Goal: Information Seeking & Learning: Learn about a topic

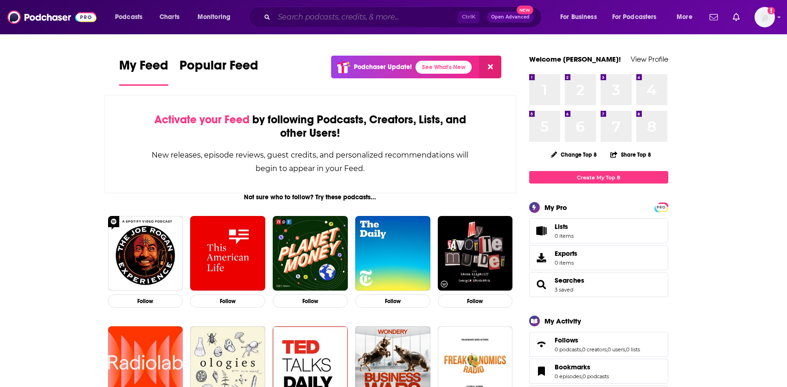
click at [397, 19] on input "Search podcasts, credits, & more..." at bounding box center [366, 17] width 184 height 15
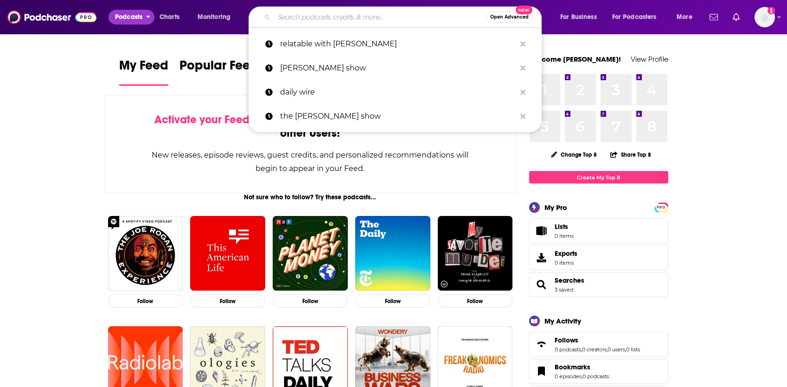
click at [134, 17] on span "Podcasts" at bounding box center [128, 17] width 27 height 13
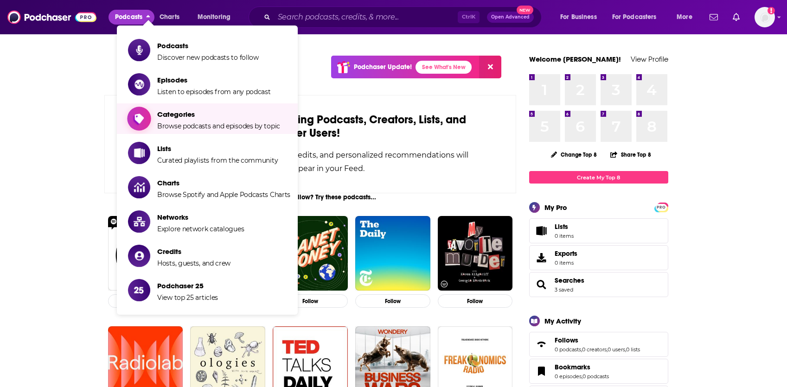
click at [201, 113] on span "Categories" at bounding box center [218, 114] width 123 height 9
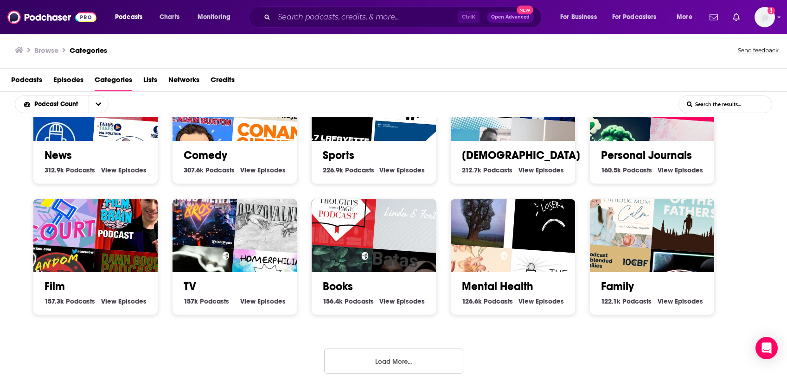
scroll to position [2, 0]
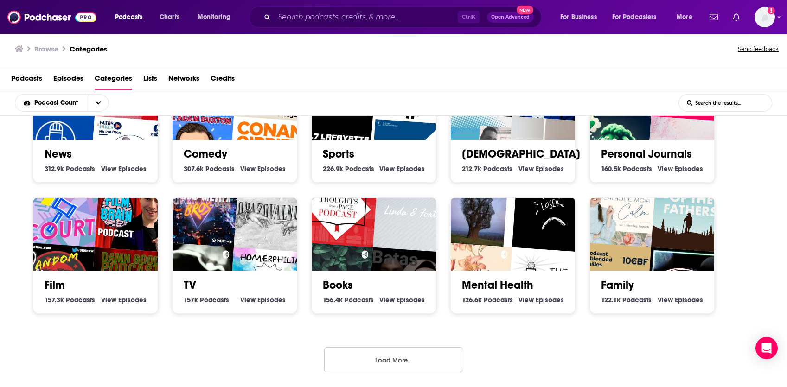
click at [365, 363] on button "Load More..." at bounding box center [393, 359] width 139 height 25
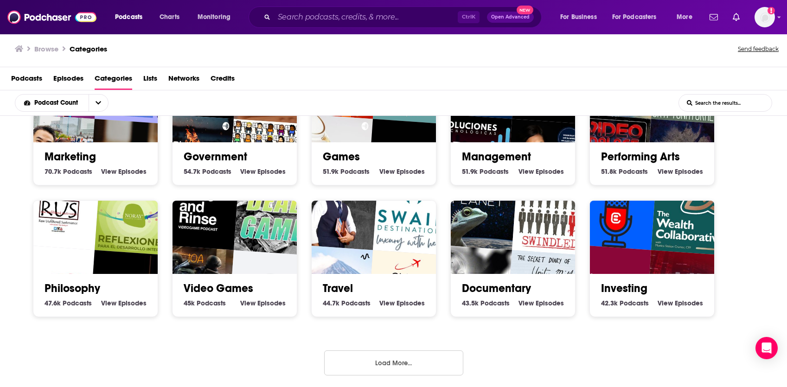
scroll to position [850, 0]
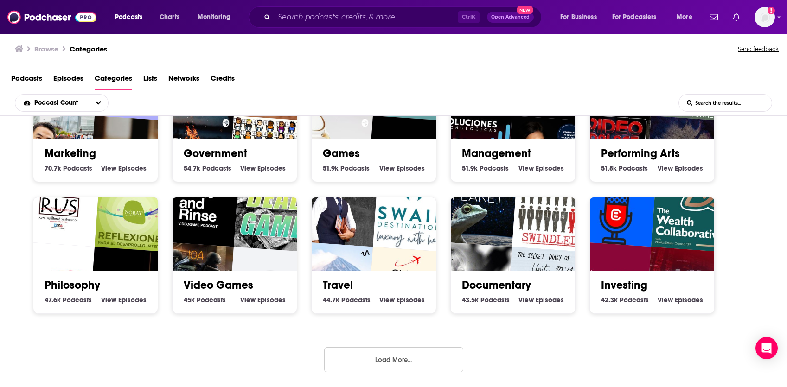
click at [387, 362] on button "Load More..." at bounding box center [393, 359] width 139 height 25
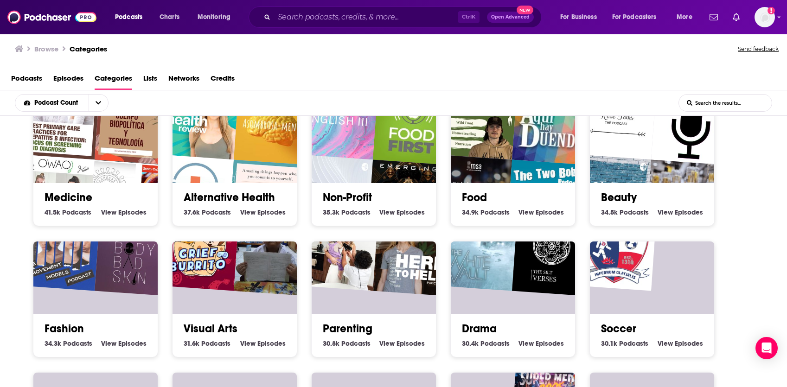
scroll to position [1082, 0]
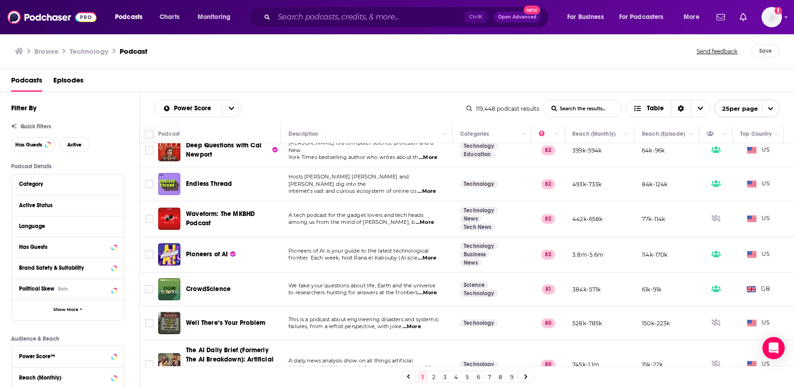
scroll to position [603, 0]
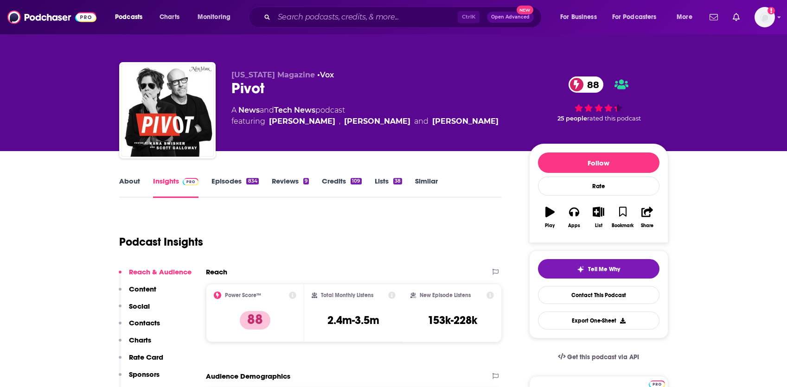
click at [226, 186] on link "Episodes 834" at bounding box center [234, 187] width 47 height 21
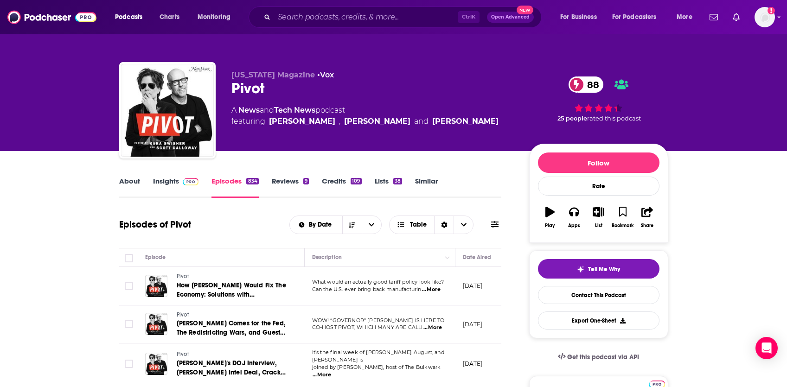
click at [172, 181] on link "Insights" at bounding box center [176, 187] width 46 height 21
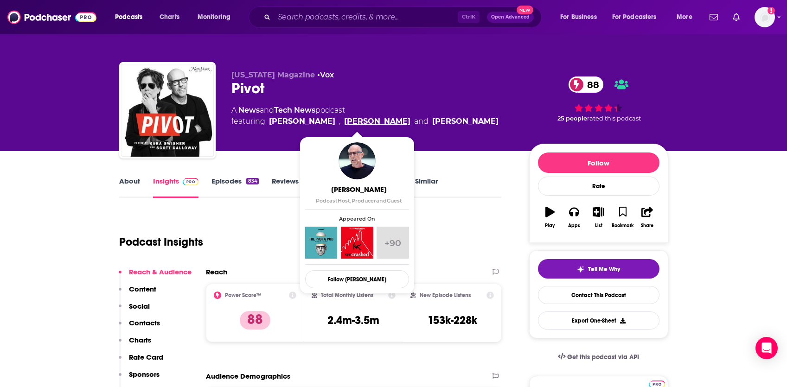
click at [349, 122] on link "[PERSON_NAME]" at bounding box center [377, 121] width 66 height 11
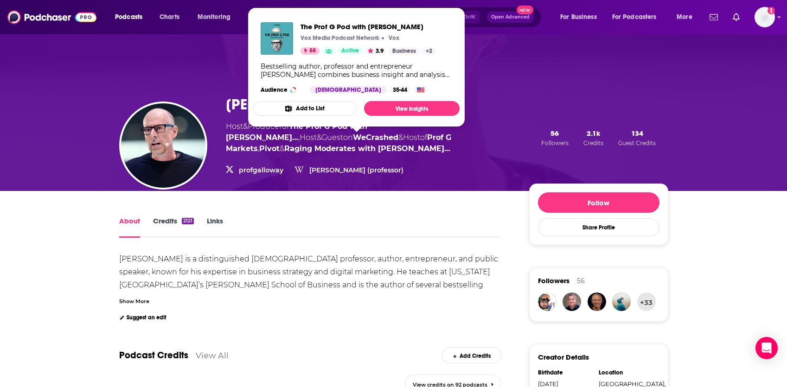
click at [378, 125] on span "The Prof G Pod with [PERSON_NAME] Vox Media Podcast Network Vox 88 Active 3.9 B…" at bounding box center [356, 67] width 206 height 120
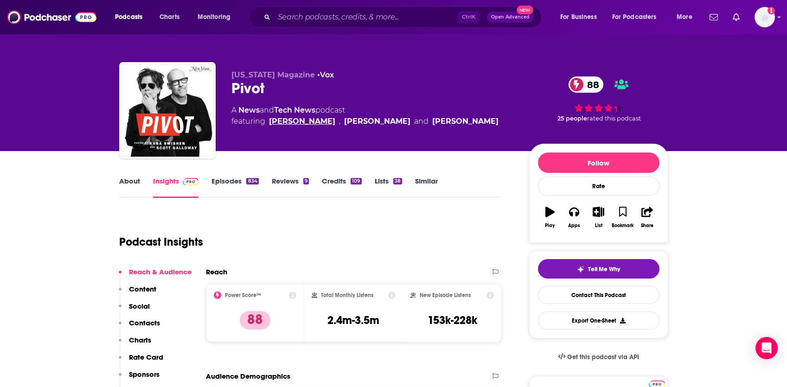
click at [292, 122] on link "[PERSON_NAME]" at bounding box center [302, 121] width 66 height 11
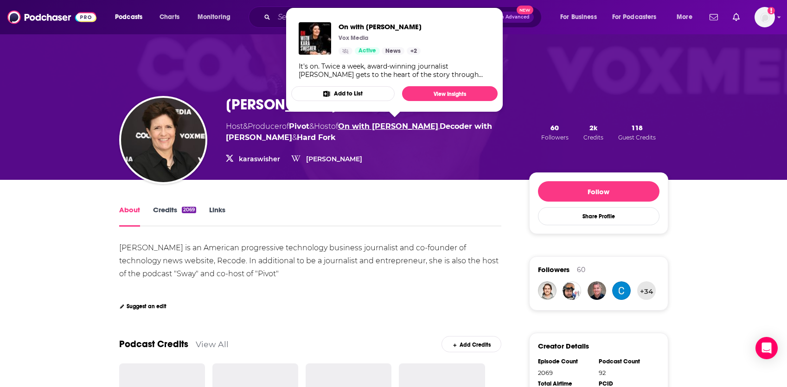
click at [403, 126] on link "On with [PERSON_NAME]" at bounding box center [388, 126] width 100 height 9
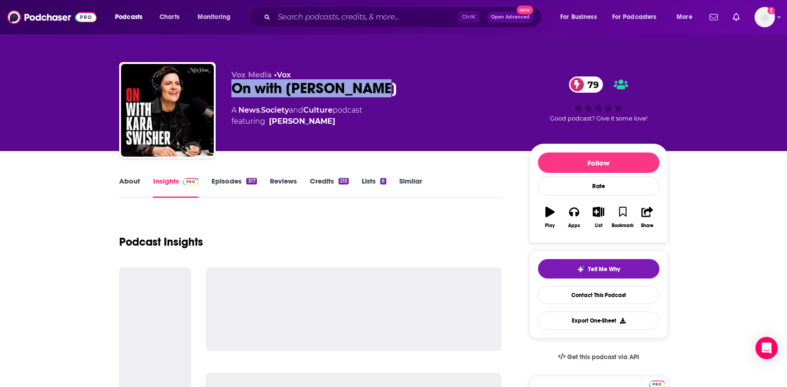
drag, startPoint x: 372, startPoint y: 86, endPoint x: 225, endPoint y: 89, distance: 147.5
click at [225, 89] on div "Vox Media • Vox On with [PERSON_NAME] 79 A News , Society and Culture podcast f…" at bounding box center [393, 112] width 549 height 100
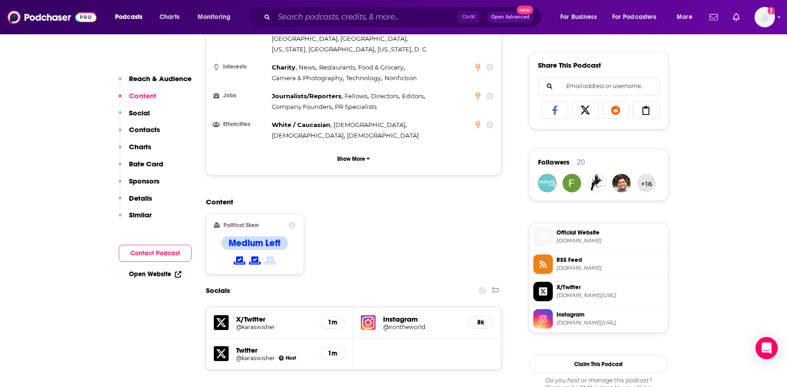
scroll to position [788, 0]
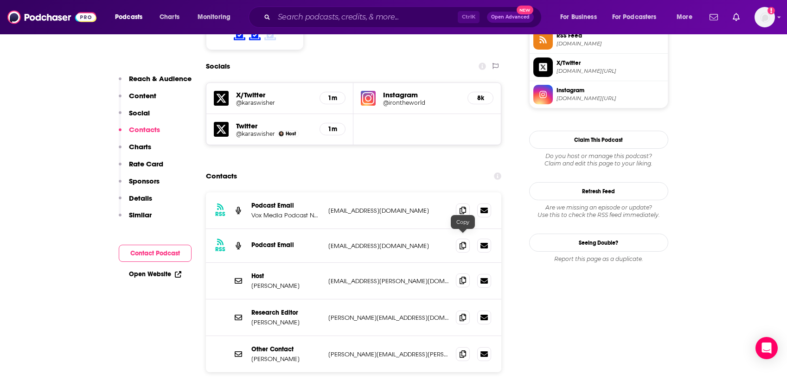
click at [458, 274] on span at bounding box center [463, 281] width 14 height 14
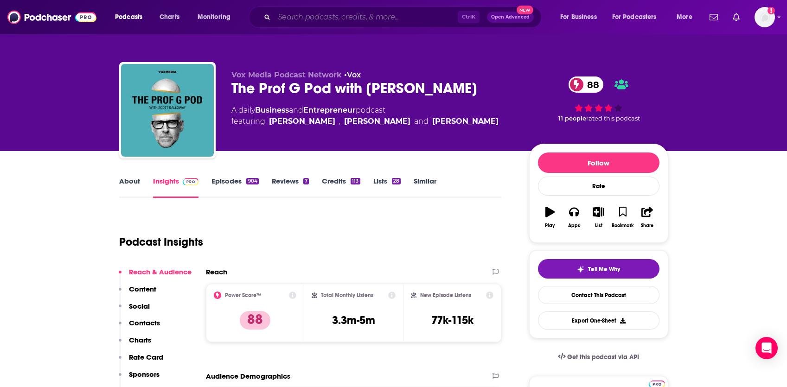
click at [337, 14] on input "Search podcasts, credits, & more..." at bounding box center [366, 17] width 184 height 15
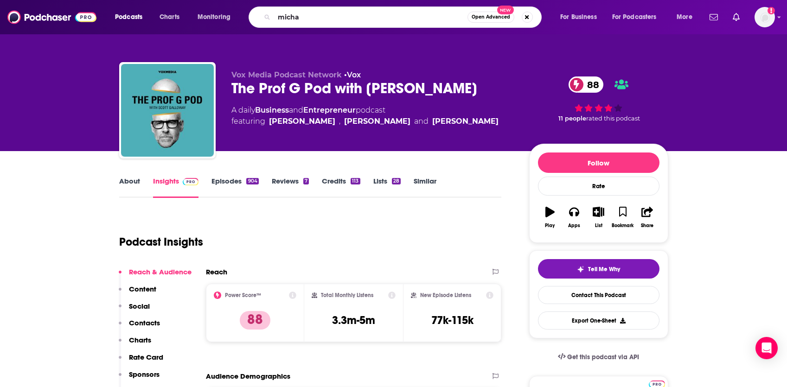
drag, startPoint x: 475, startPoint y: 90, endPoint x: 367, endPoint y: 91, distance: 107.6
click at [367, 91] on div "The Prof G Pod with Scott Galloway 88" at bounding box center [372, 88] width 283 height 18
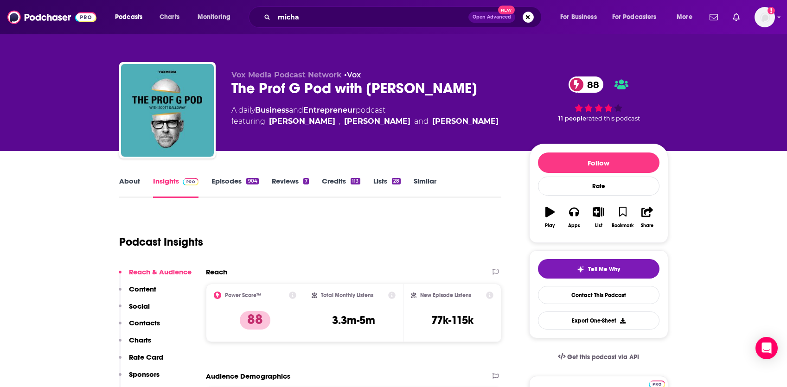
copy h2 "[PERSON_NAME]"
click at [437, 246] on div "Podcast Insights" at bounding box center [306, 236] width 375 height 47
drag, startPoint x: 471, startPoint y: 85, endPoint x: 218, endPoint y: 97, distance: 253.5
click at [218, 97] on div "Vox Media Podcast Network • Vox The Prof G Pod with Scott Galloway 88 A daily B…" at bounding box center [393, 112] width 549 height 100
copy h2 "The Prof G Pod with [PERSON_NAME]"
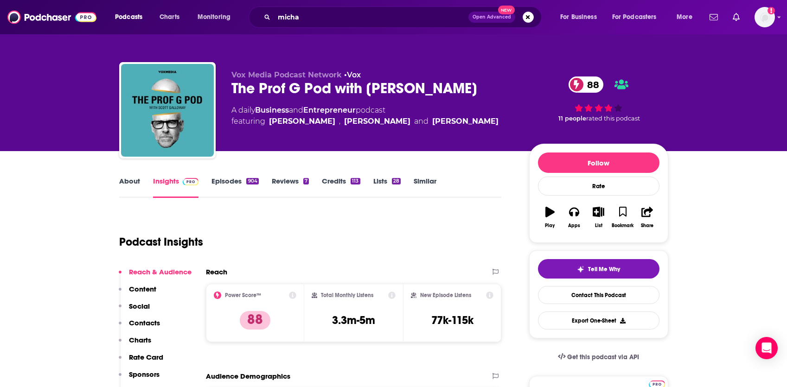
click at [315, 257] on div "Podcast Insights" at bounding box center [306, 236] width 375 height 47
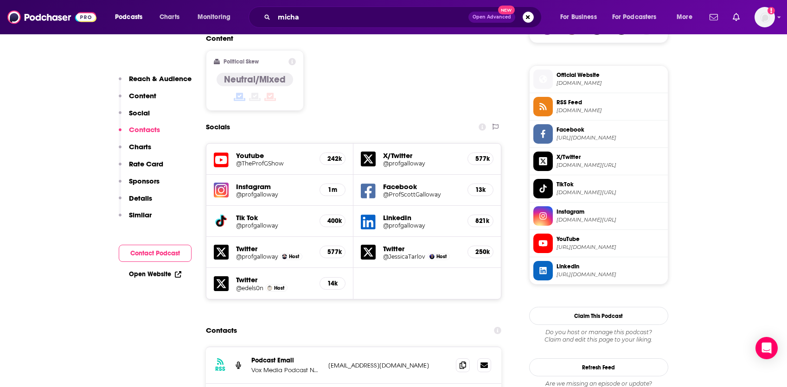
scroll to position [881, 0]
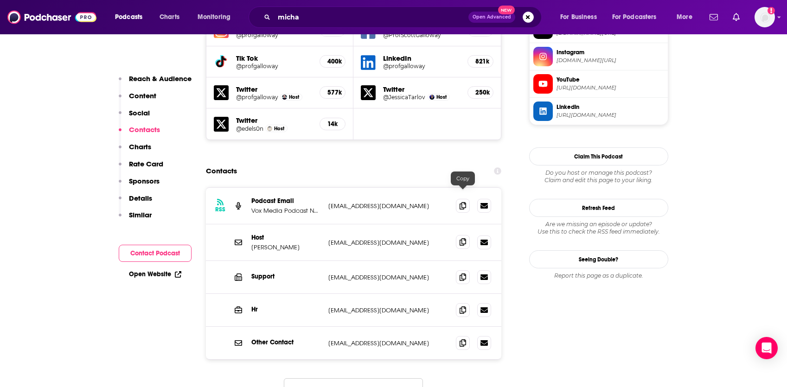
click at [463, 238] on icon at bounding box center [463, 241] width 6 height 7
click at [310, 22] on input "micha" at bounding box center [371, 17] width 194 height 15
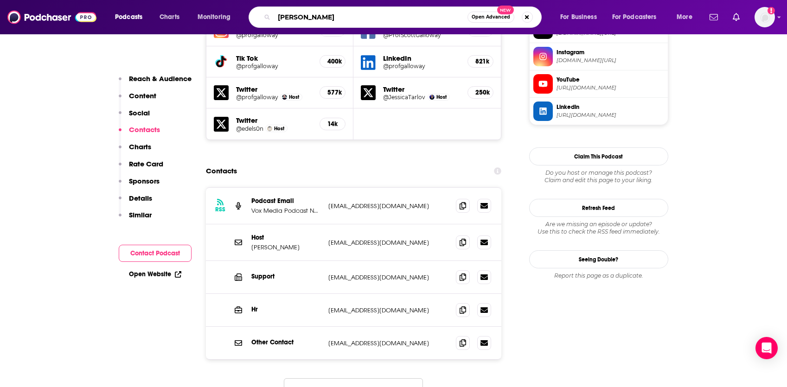
type input "michael isikoff"
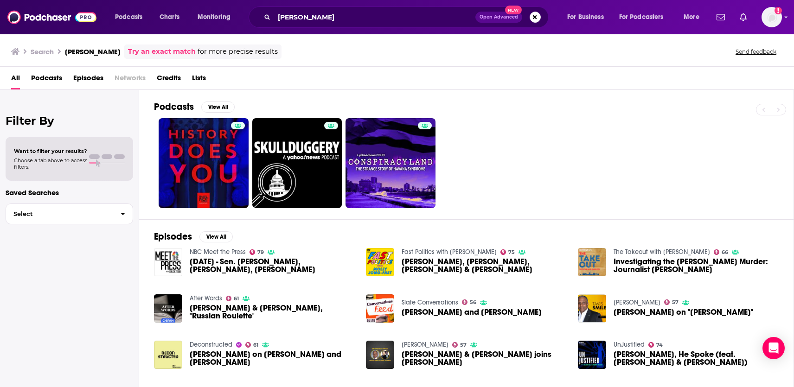
click at [56, 79] on span "Podcasts" at bounding box center [46, 79] width 31 height 19
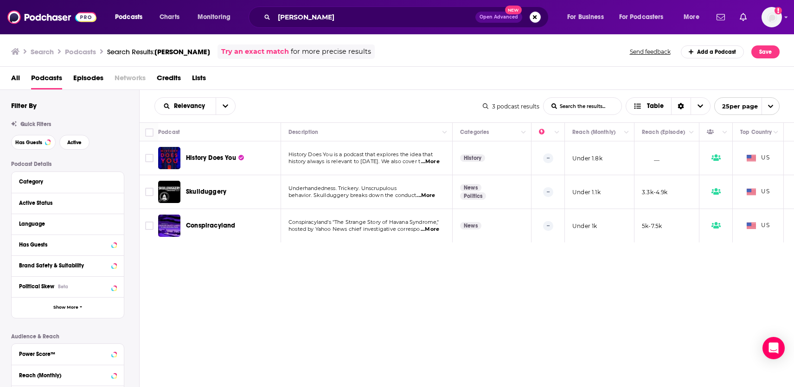
click at [209, 193] on div "Podcasts Charts Monitoring michael isikoff Open Advanced New For Business For P…" at bounding box center [397, 193] width 794 height 387
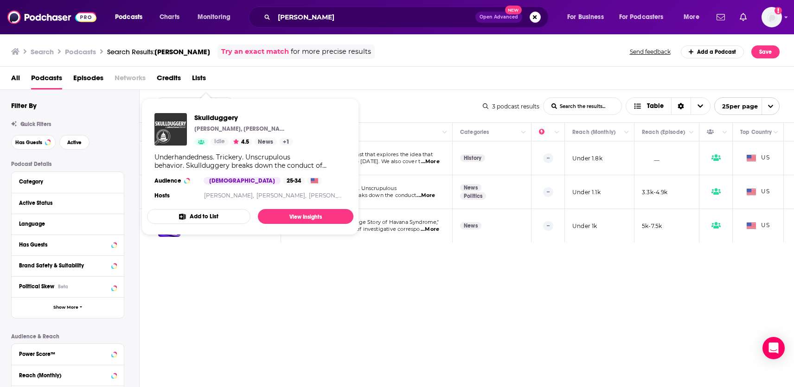
click at [173, 134] on img "Skullduggery" at bounding box center [170, 129] width 32 height 32
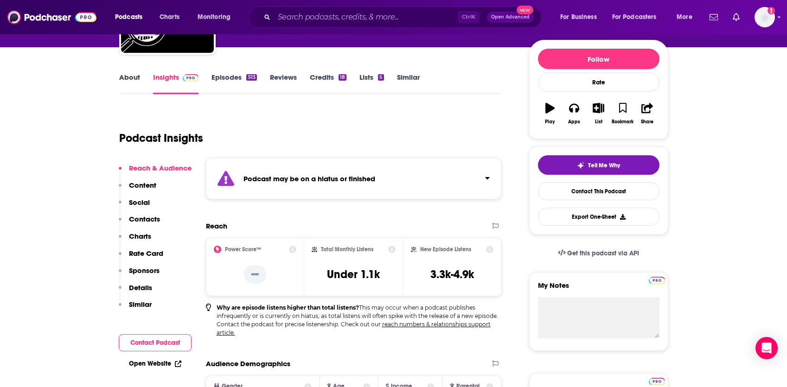
scroll to position [139, 0]
